Goal: Obtain resource: Download file/media

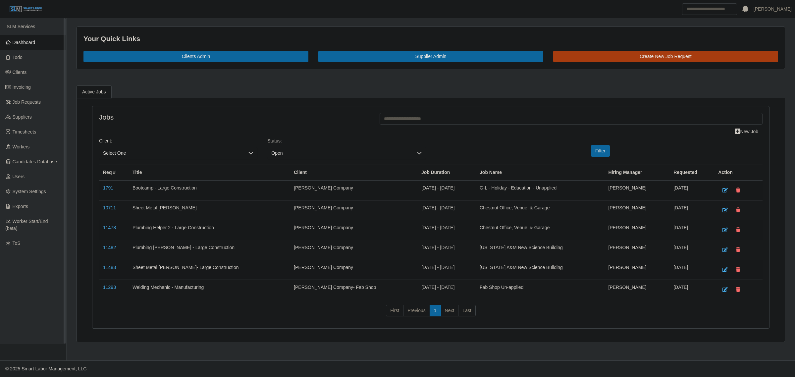
click at [35, 40] on span "Dashboard" at bounding box center [24, 42] width 23 height 5
click at [27, 197] on link "System Settings" at bounding box center [33, 191] width 66 height 15
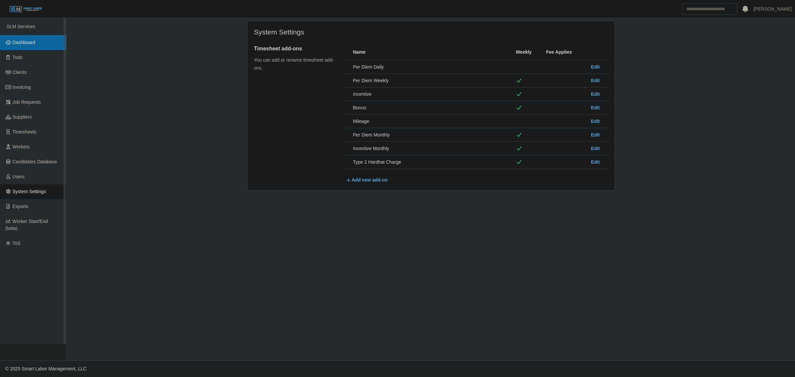
click at [22, 44] on span "Dashboard" at bounding box center [24, 42] width 23 height 5
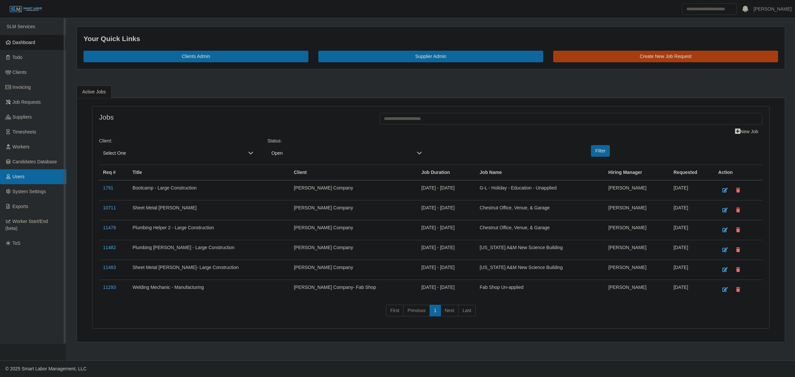
click at [32, 175] on link "Users" at bounding box center [33, 176] width 66 height 15
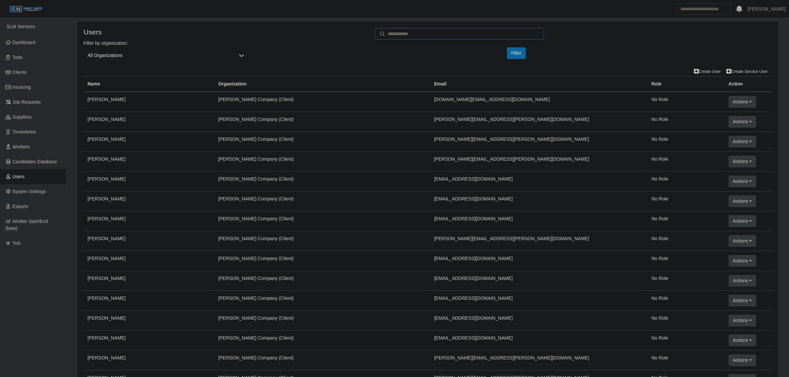
click at [463, 37] on input "email" at bounding box center [459, 34] width 170 height 12
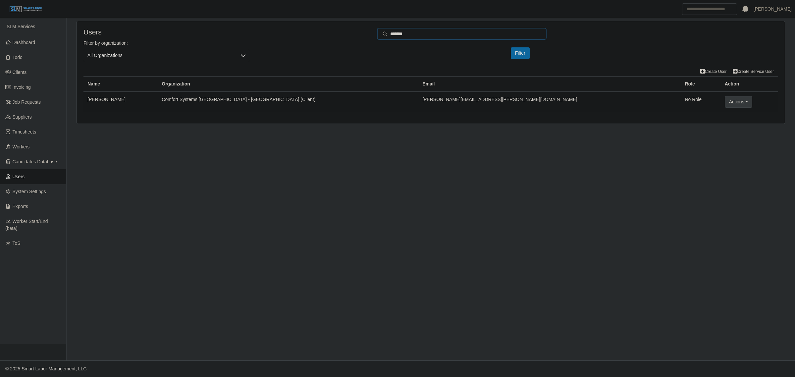
type input "*******"
drag, startPoint x: 597, startPoint y: 229, endPoint x: 676, endPoint y: 171, distance: 97.8
click at [600, 226] on main "Users ******* ✕ Filter by organization: All Organizations Please provide a vali…" at bounding box center [431, 189] width 728 height 342
drag, startPoint x: 109, startPoint y: 102, endPoint x: 633, endPoint y: 177, distance: 529.3
click at [113, 102] on td "Karlton Johnson" at bounding box center [120, 102] width 74 height 20
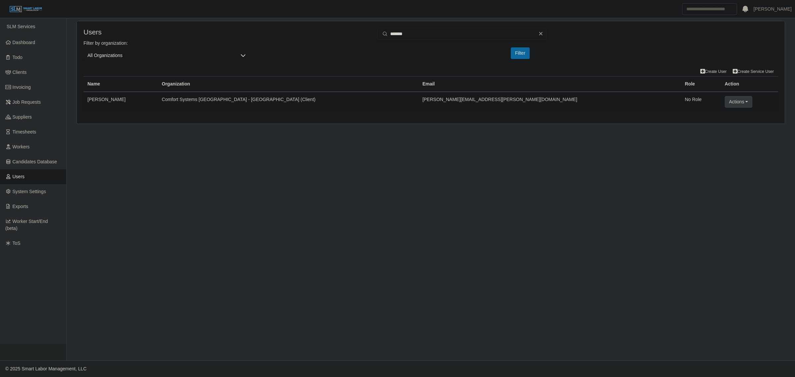
click at [681, 100] on td "No Role" at bounding box center [701, 102] width 40 height 20
click at [721, 108] on td "Actions User Info Client/User Info Mock User (This App) Mock in SLM Light Delet…" at bounding box center [749, 102] width 57 height 20
click at [725, 102] on button "Actions" at bounding box center [738, 102] width 27 height 12
click at [725, 132] on link "Client/User Info" at bounding box center [757, 130] width 65 height 14
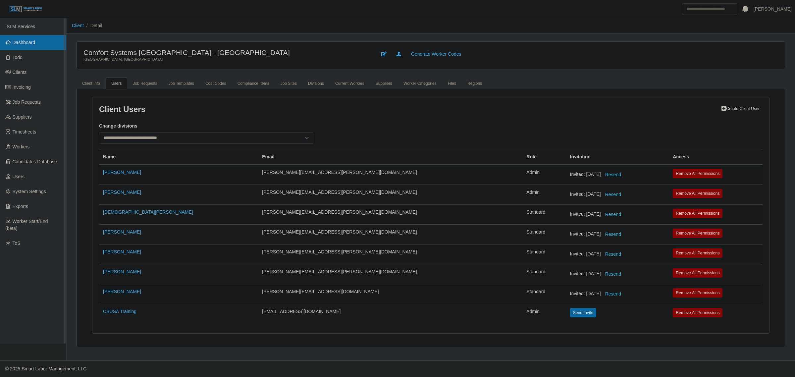
click at [18, 40] on span "Dashboard" at bounding box center [24, 42] width 23 height 5
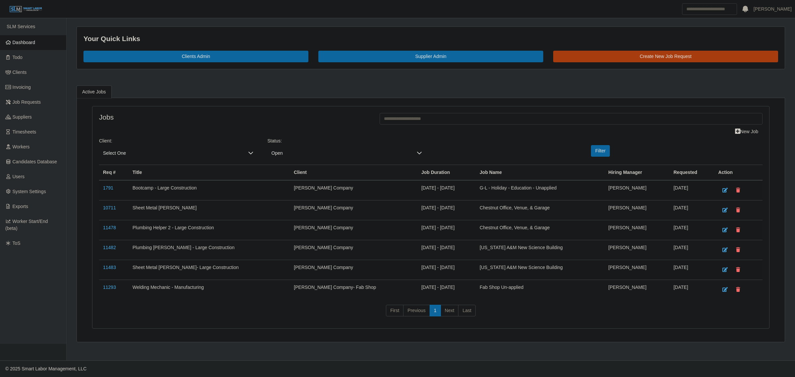
click at [168, 95] on ul "Active Jobs" at bounding box center [431, 91] width 708 height 13
click at [22, 36] on link "Dashboard" at bounding box center [33, 42] width 66 height 15
click at [24, 37] on link "Dashboard" at bounding box center [33, 42] width 66 height 15
click at [8, 39] on link "Dashboard" at bounding box center [33, 42] width 66 height 15
click at [41, 120] on link "Suppliers" at bounding box center [33, 117] width 66 height 15
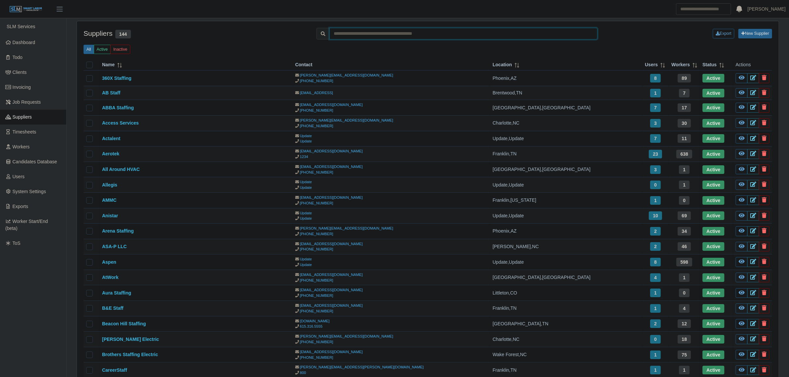
click at [403, 33] on input "text" at bounding box center [463, 34] width 268 height 12
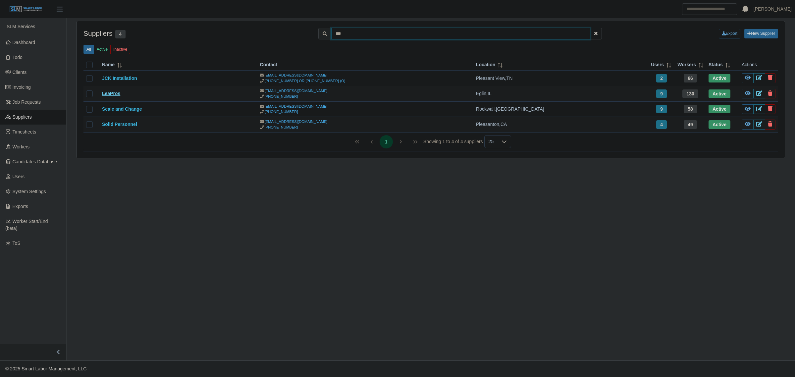
type input "***"
click at [108, 94] on link "LeaPros" at bounding box center [111, 93] width 18 height 5
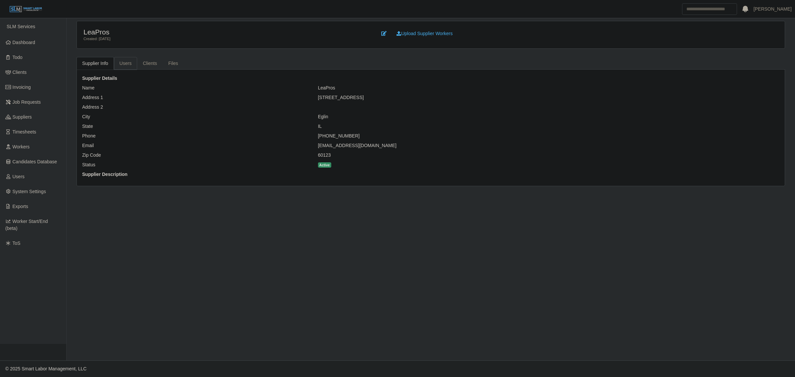
click at [133, 64] on link "Users" at bounding box center [126, 63] width 24 height 13
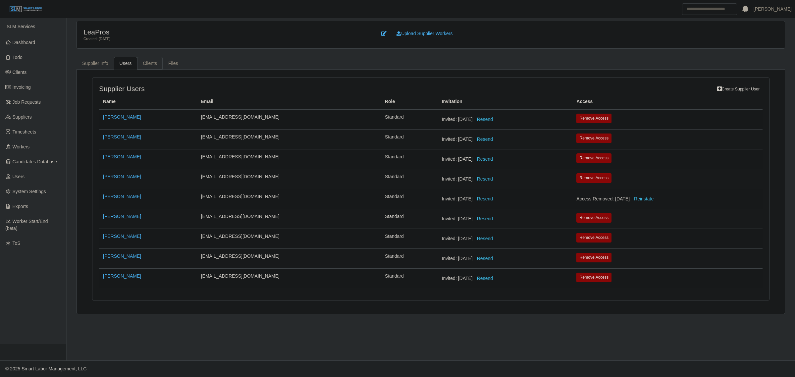
click at [147, 60] on link "Clients" at bounding box center [150, 63] width 26 height 13
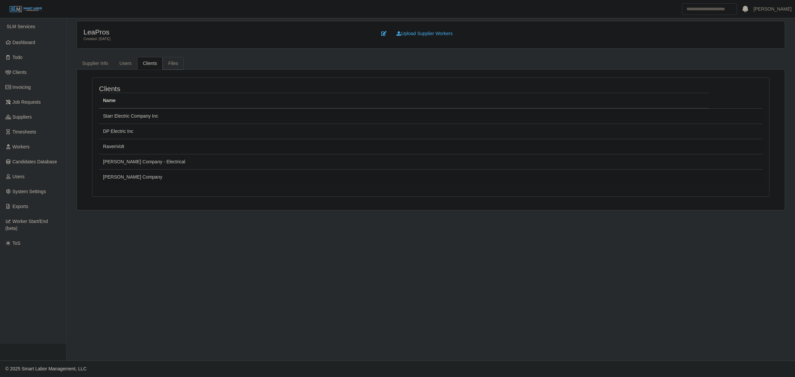
click at [174, 62] on link "Files" at bounding box center [173, 63] width 21 height 13
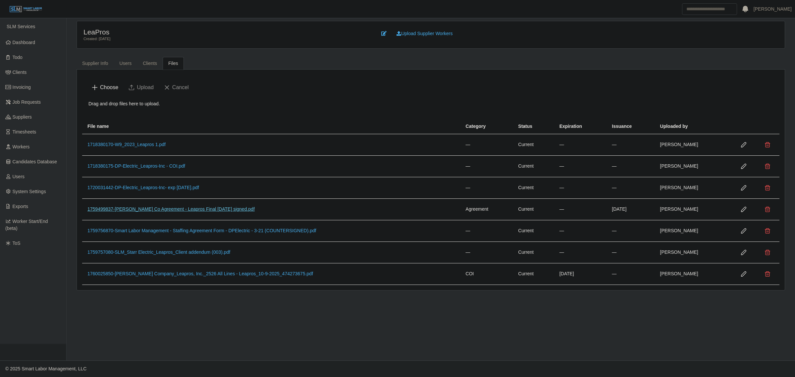
click at [190, 211] on link "1759499837-Lee Co Agreement - Leapros Final 9.29.25 signed.pdf" at bounding box center [170, 208] width 167 height 5
